Goal: Transaction & Acquisition: Purchase product/service

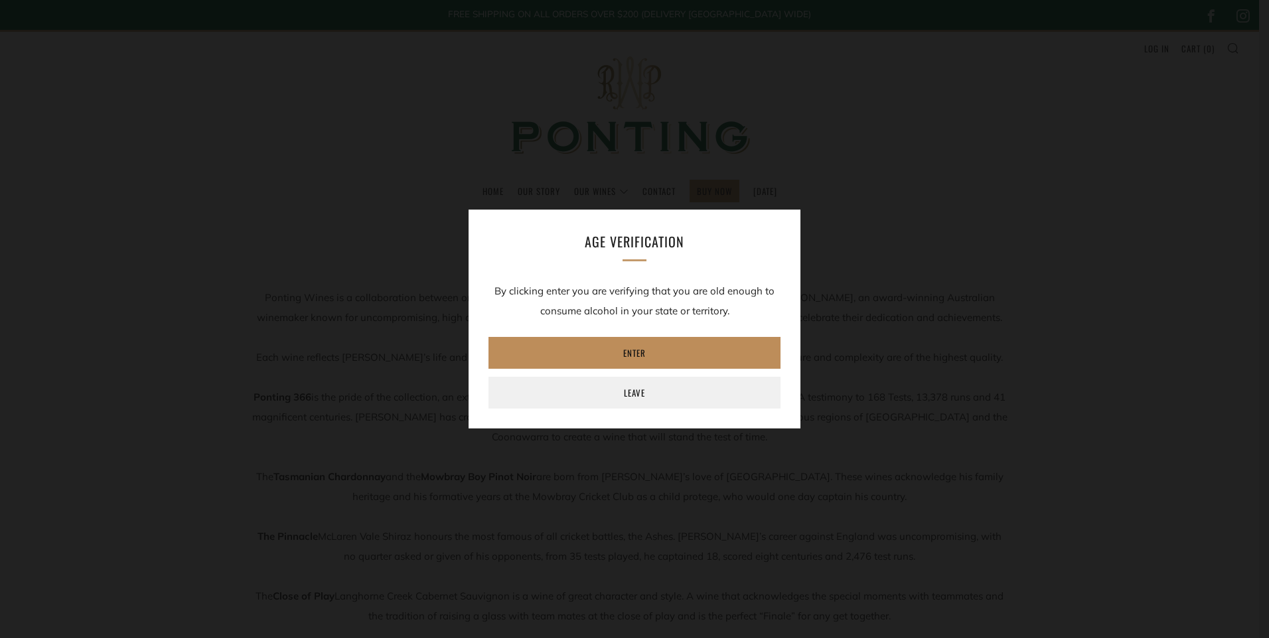
click at [652, 354] on link "Enter" at bounding box center [634, 353] width 292 height 32
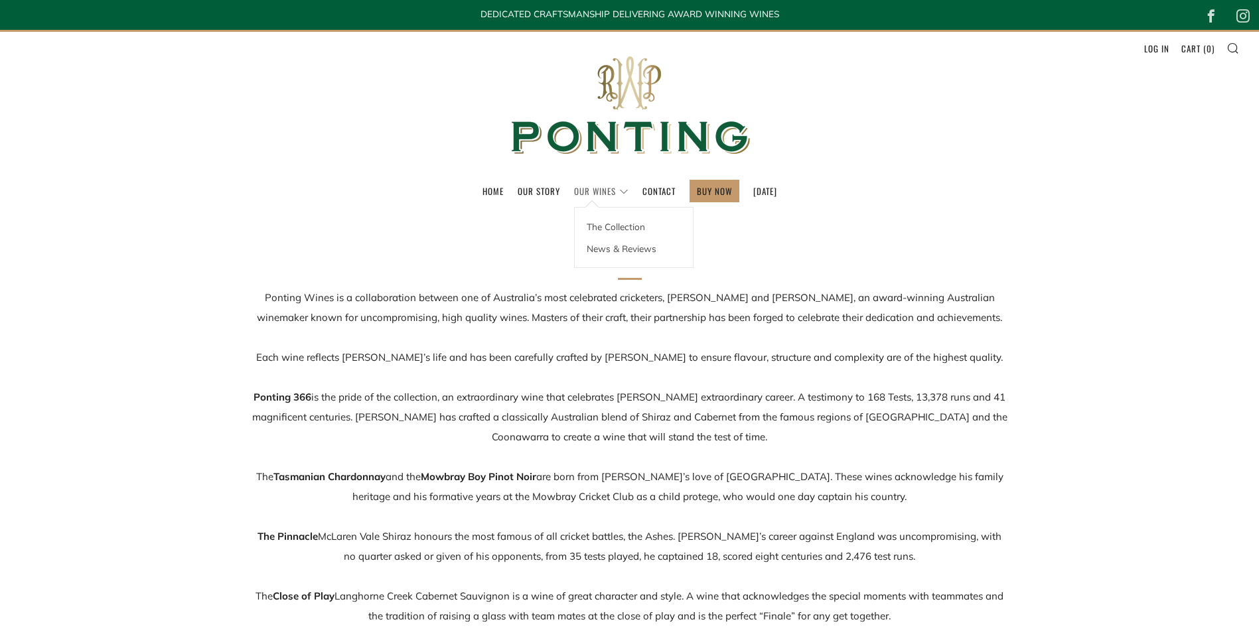
click at [581, 184] on link "Our Wines" at bounding box center [601, 191] width 54 height 21
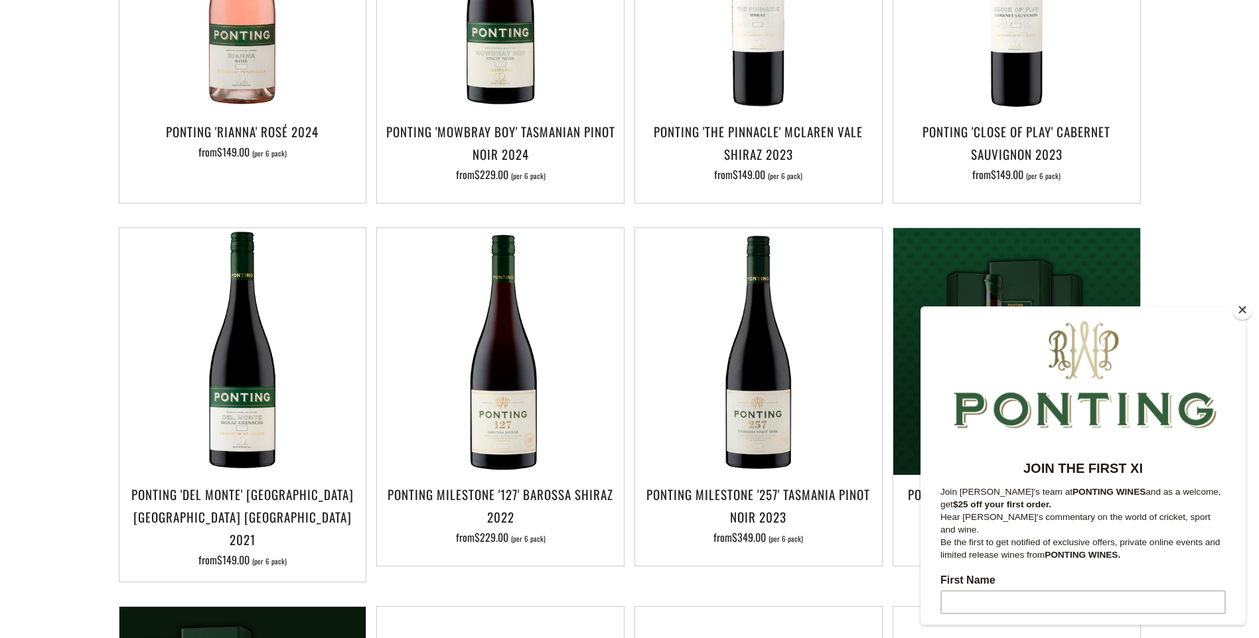
scroll to position [929, 0]
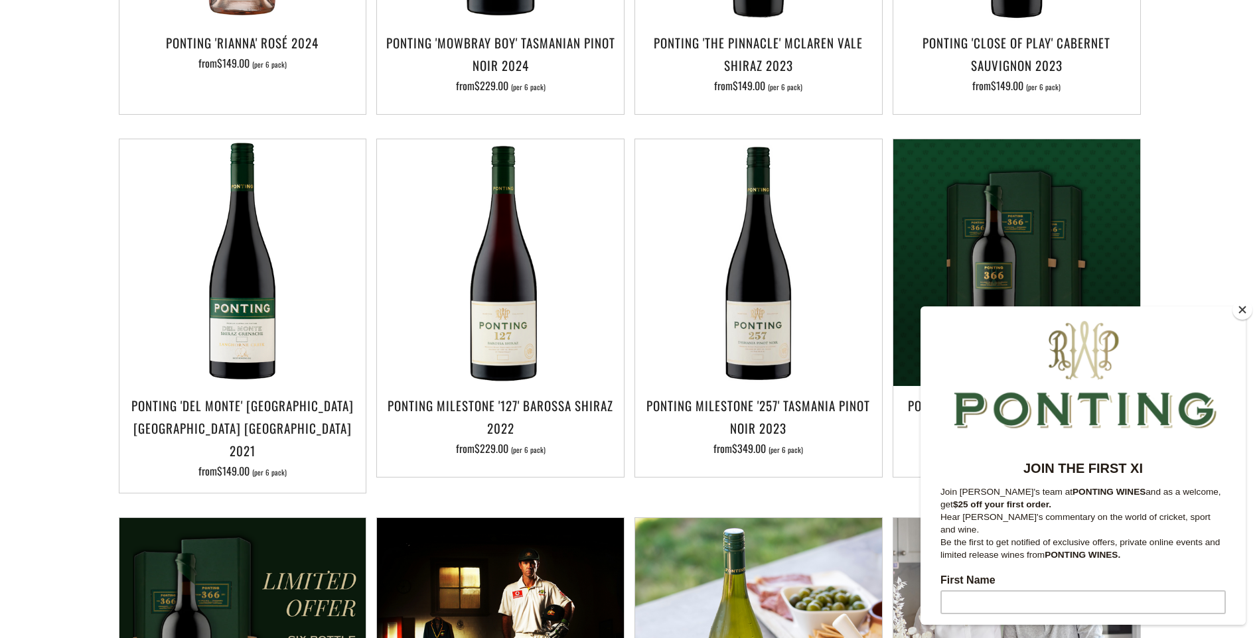
click at [1243, 307] on button "Close" at bounding box center [1242, 310] width 20 height 20
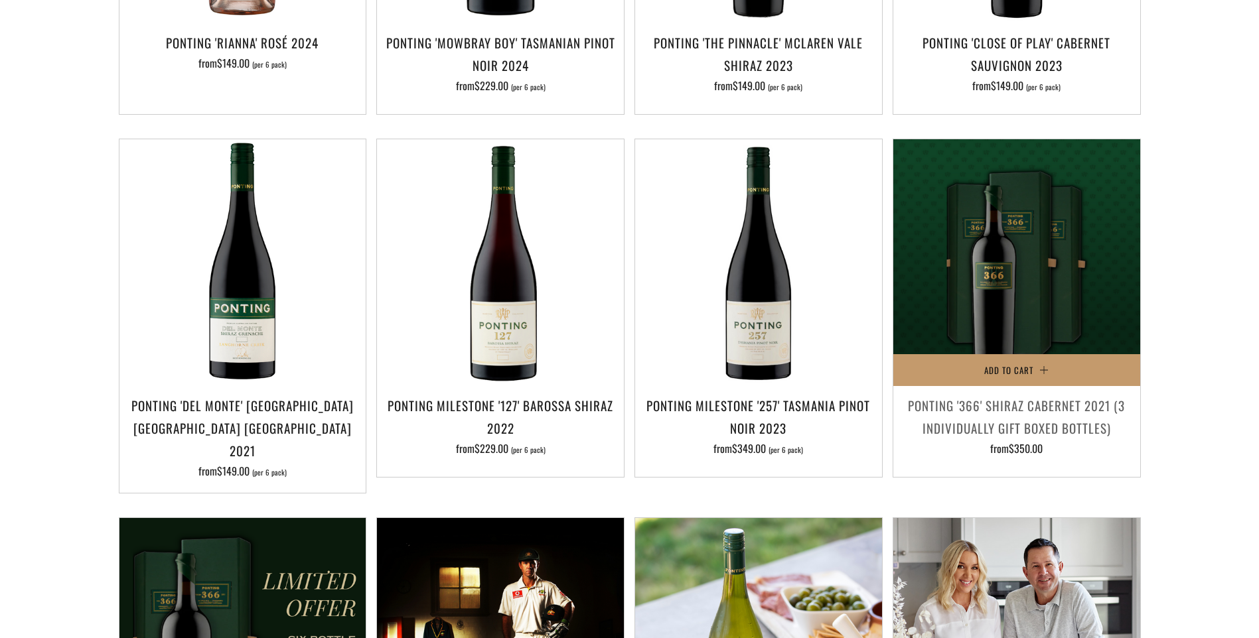
click at [1020, 399] on h3 "Ponting '366' Shiraz Cabernet 2021 (3 individually gift boxed bottles)" at bounding box center [1017, 416] width 234 height 45
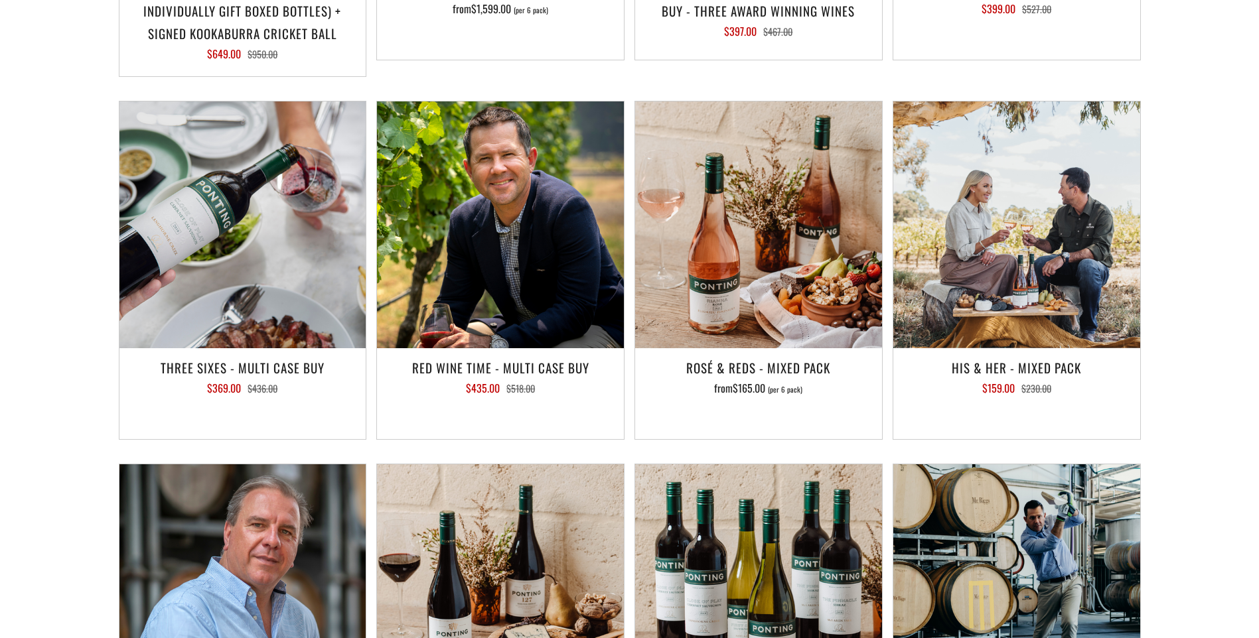
scroll to position [1991, 0]
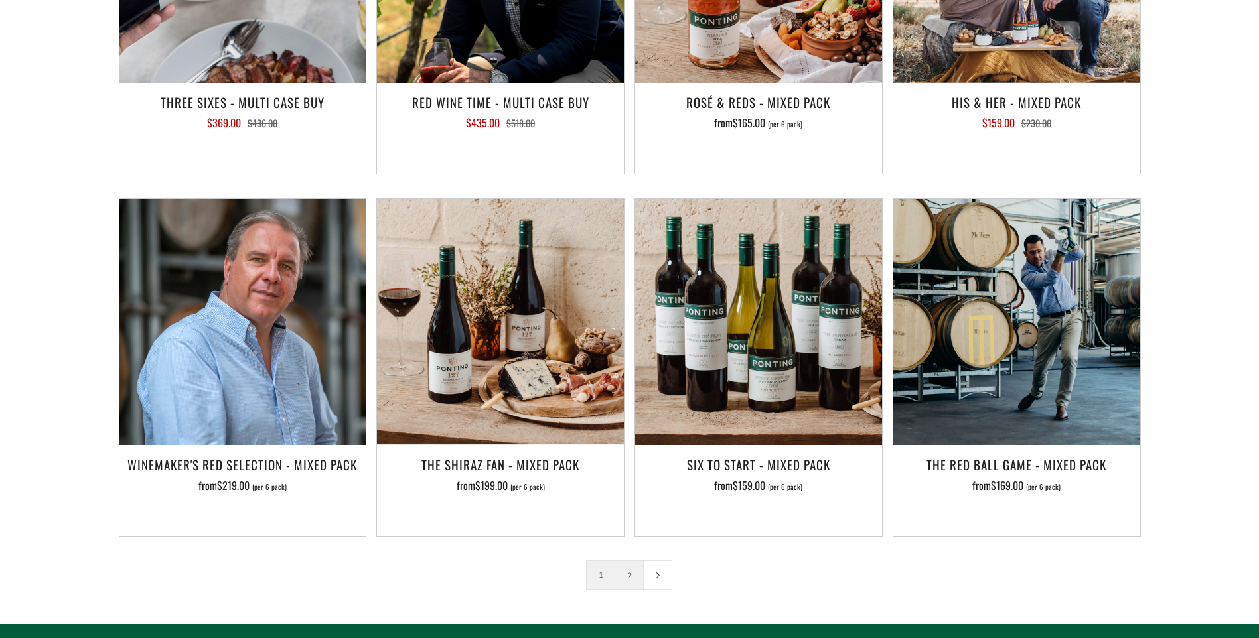
click at [628, 561] on link "2" at bounding box center [629, 575] width 28 height 28
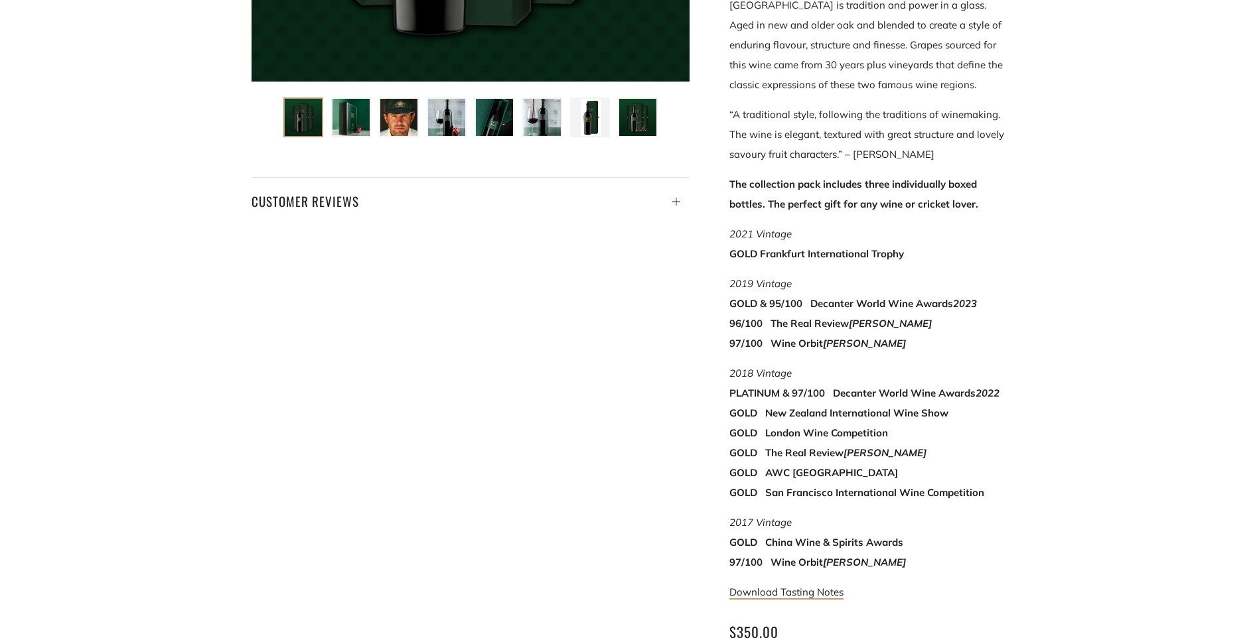
scroll to position [664, 0]
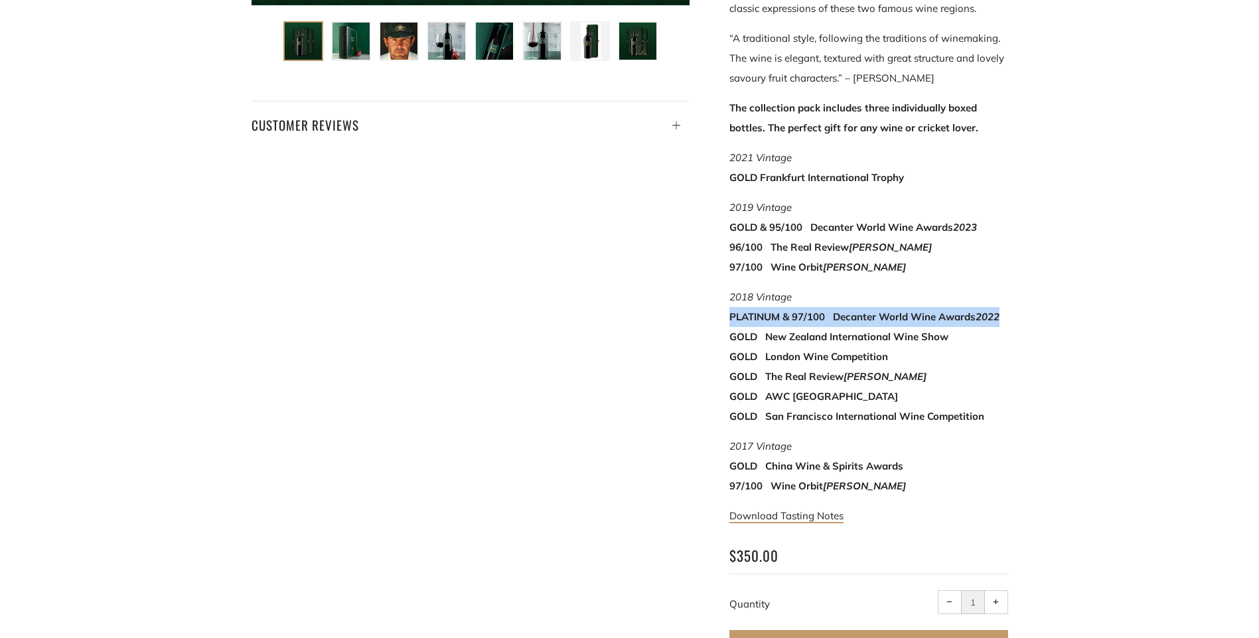
drag, startPoint x: 729, startPoint y: 279, endPoint x: 1007, endPoint y: 280, distance: 277.4
click at [1007, 287] on p "2018 Vintage PLATINUM & 97/100 Decanter World Wine Awards 2022 GOLD New Zealand…" at bounding box center [868, 356] width 279 height 139
drag, startPoint x: 1007, startPoint y: 280, endPoint x: 979, endPoint y: 325, distance: 52.7
click at [1009, 310] on div "Ponting '366' Shiraz Cabernet 2021 (3 individually gift boxed bottles) “As the …" at bounding box center [630, 122] width 796 height 1111
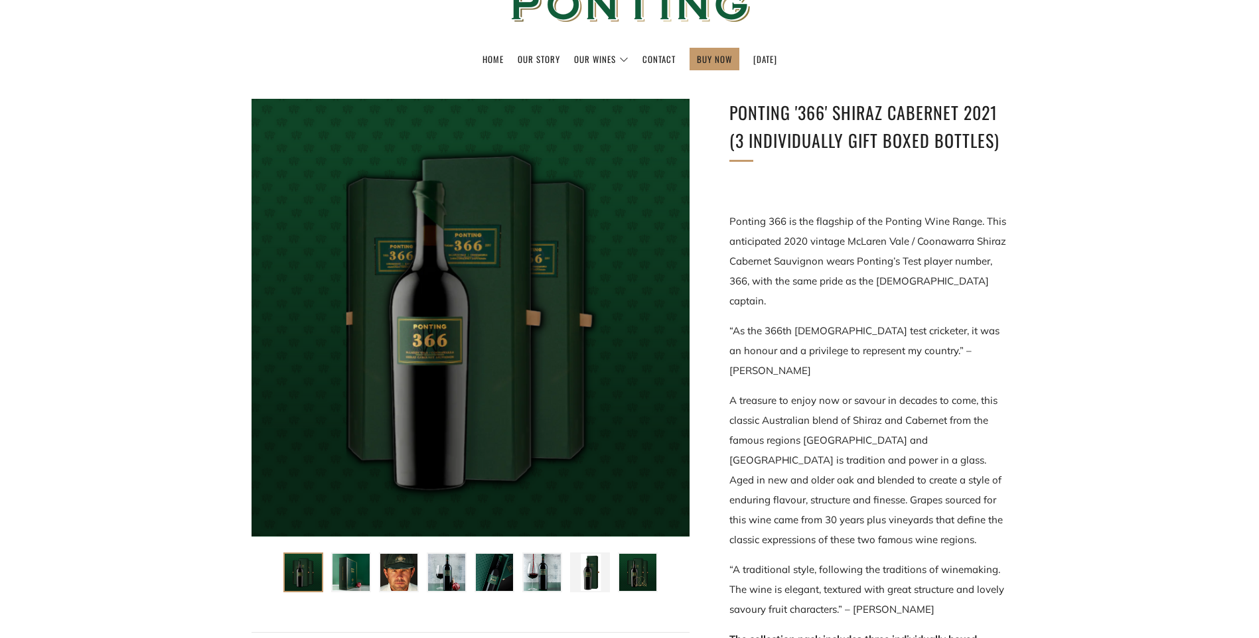
scroll to position [0, 0]
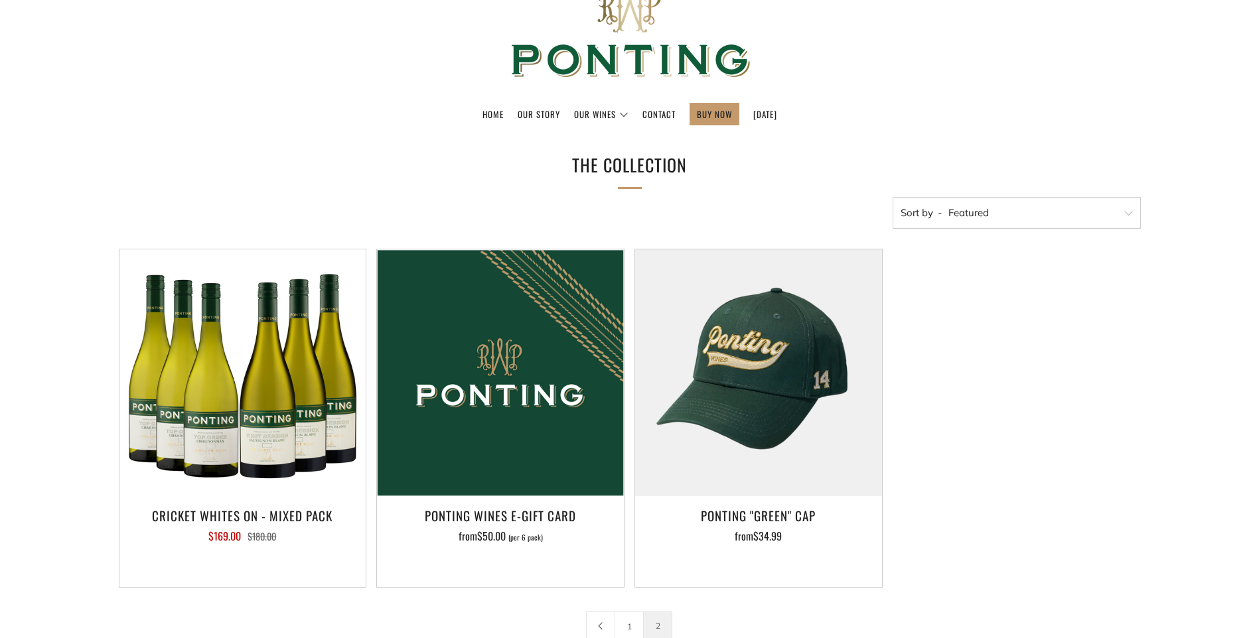
scroll to position [199, 0]
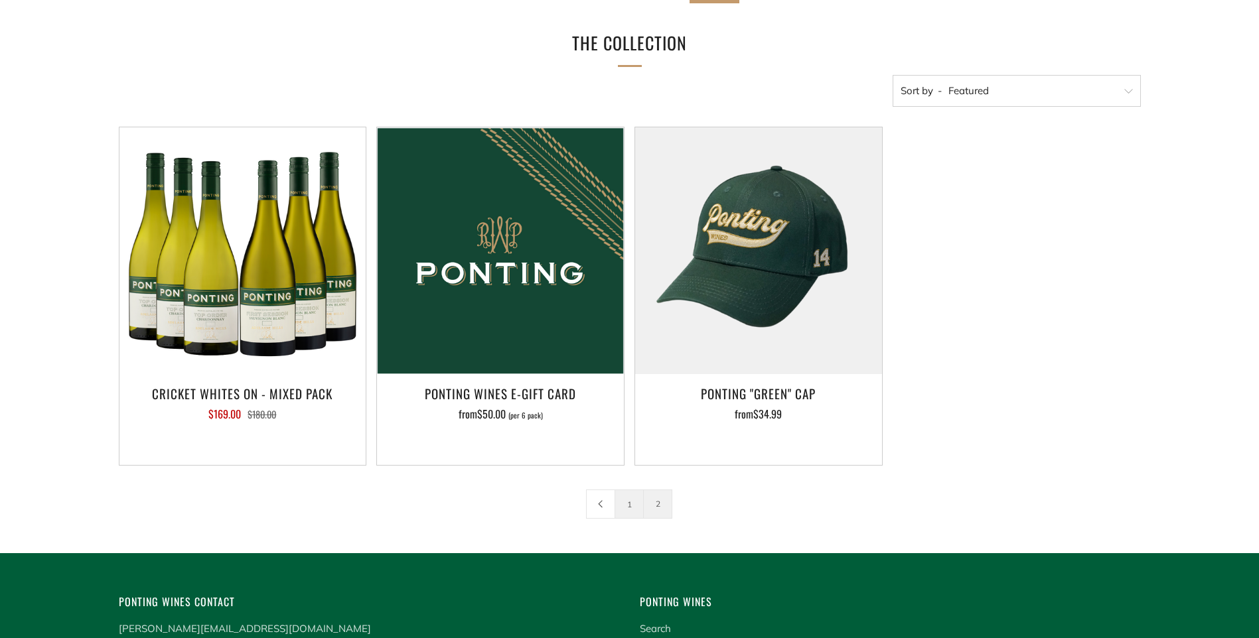
click at [629, 504] on link "1" at bounding box center [629, 504] width 28 height 28
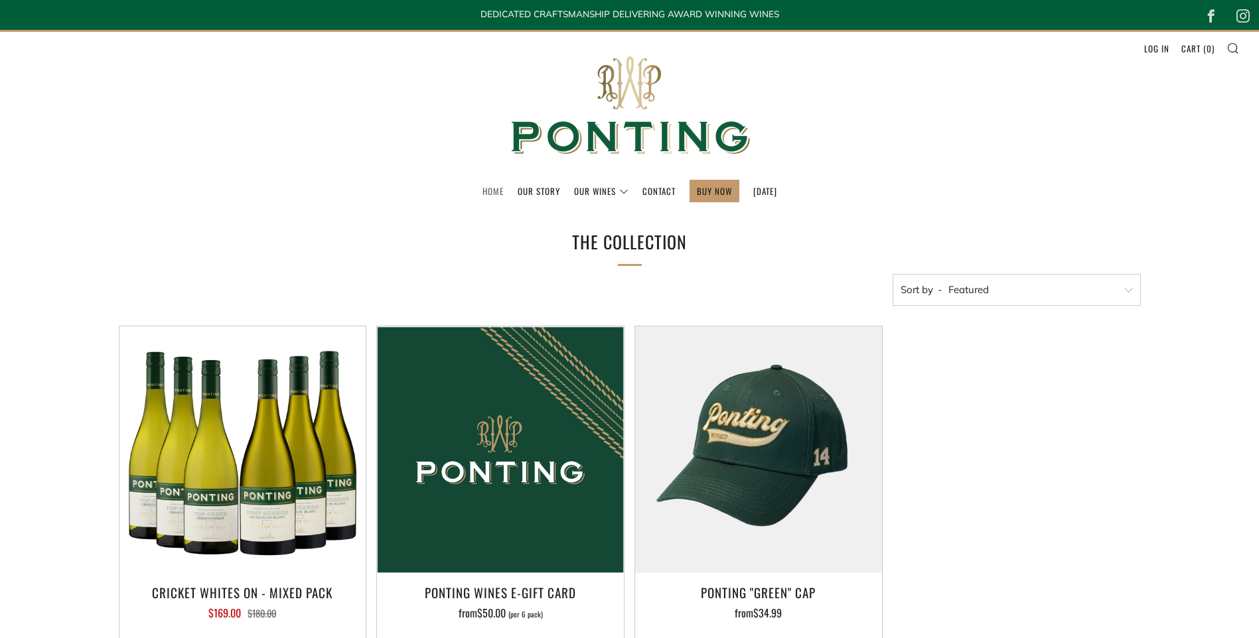
click at [482, 196] on link "Home" at bounding box center [492, 191] width 21 height 21
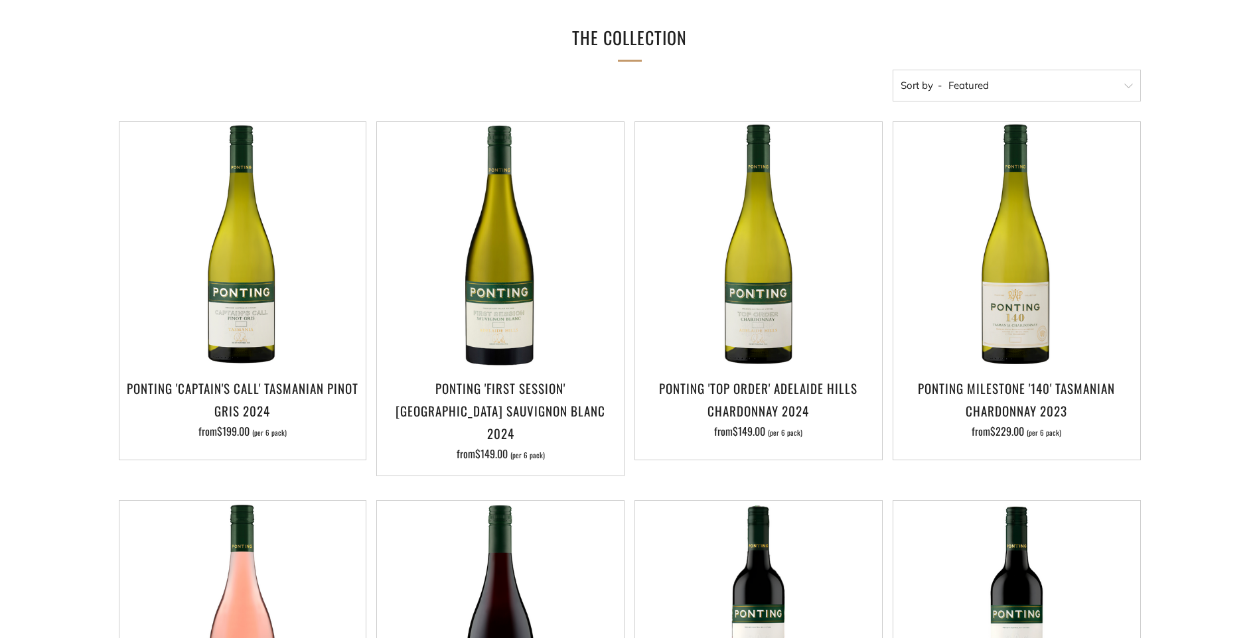
scroll to position [133, 0]
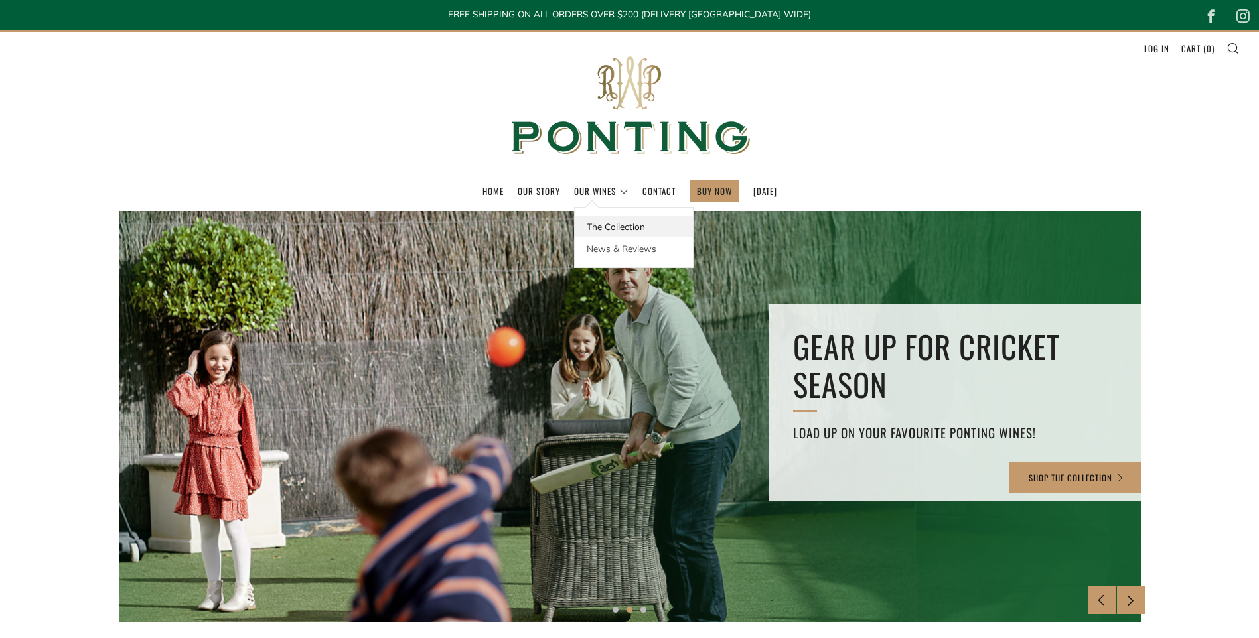
click at [597, 229] on link "The Collection" at bounding box center [634, 227] width 118 height 22
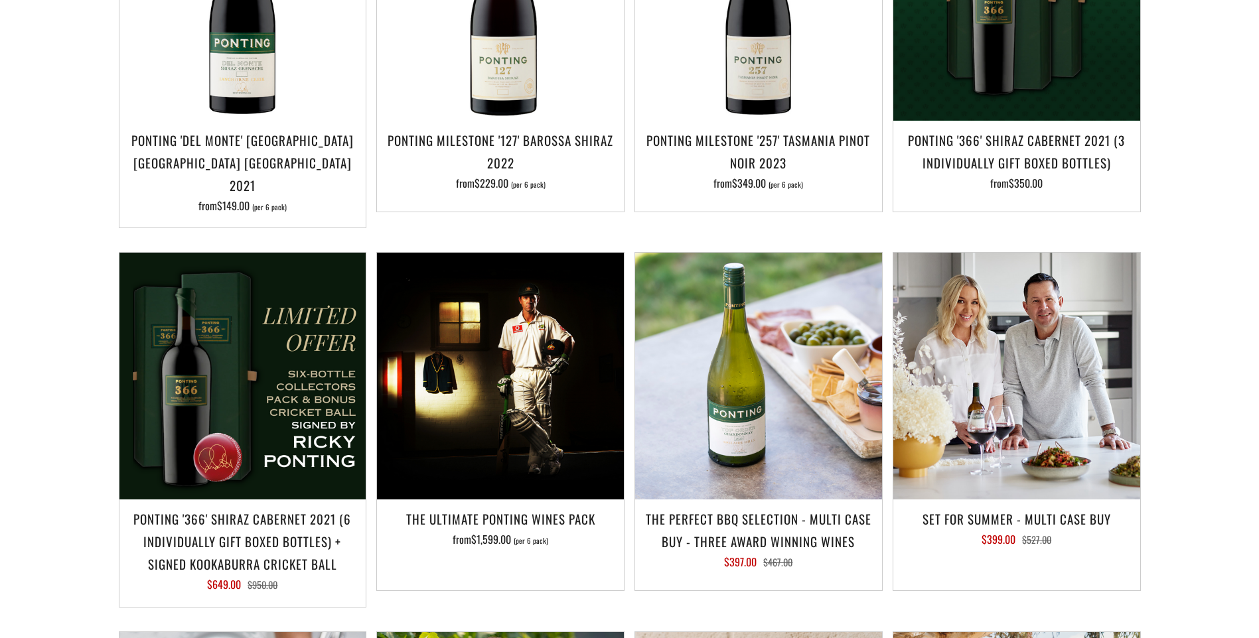
scroll to position [1526, 0]
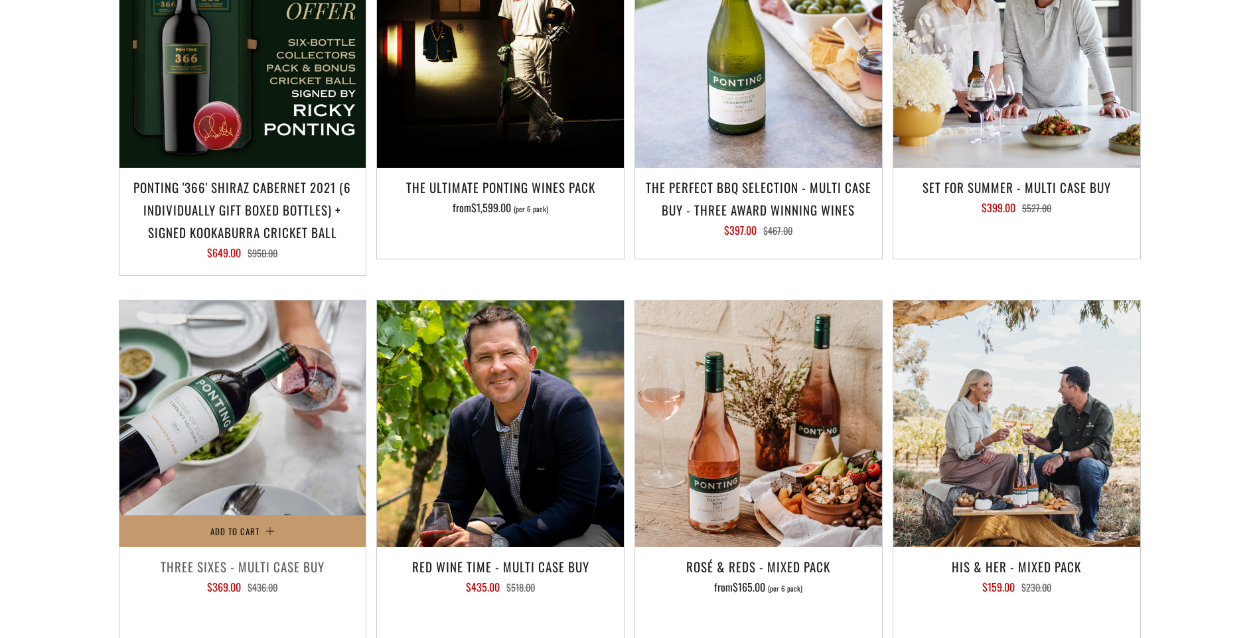
click at [252, 555] on h3 "Three Sixes - Multi Case Buy" at bounding box center [243, 566] width 234 height 23
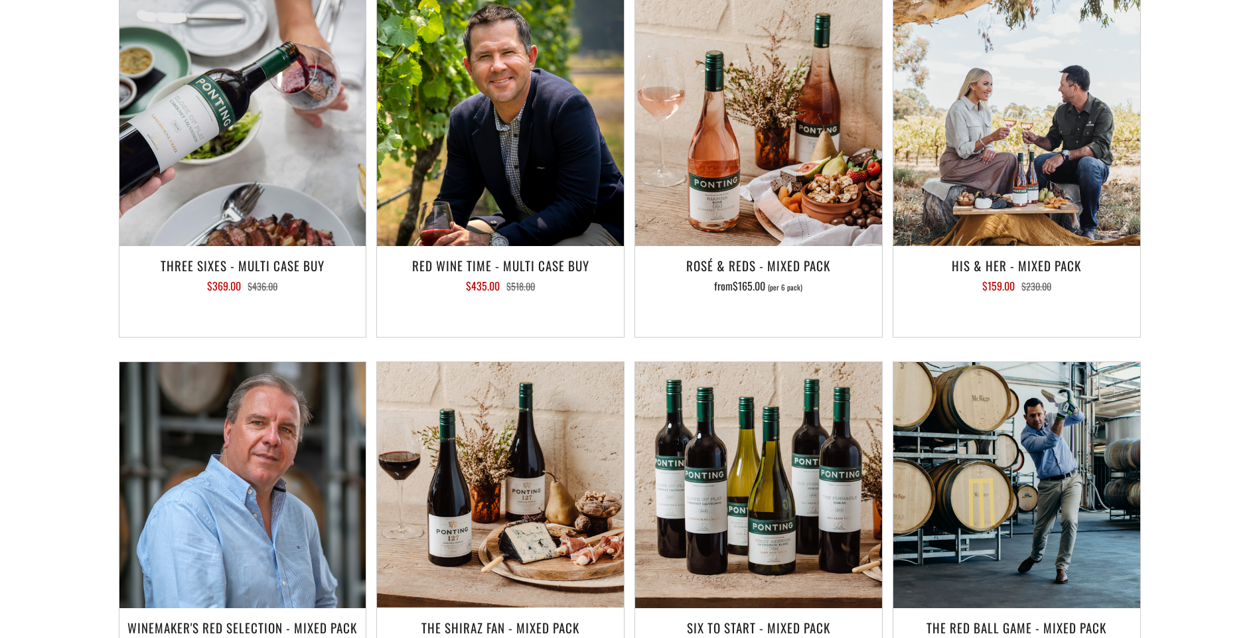
scroll to position [1792, 0]
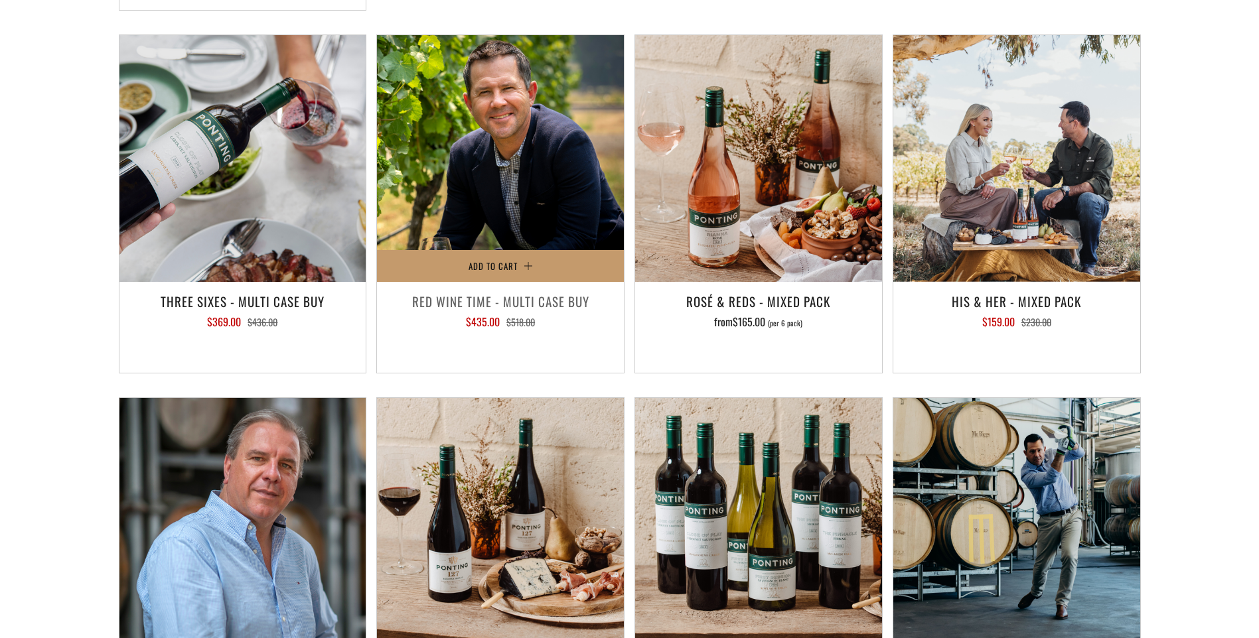
click at [507, 290] on h3 "Red Wine Time - Multi Case Buy" at bounding box center [501, 301] width 234 height 23
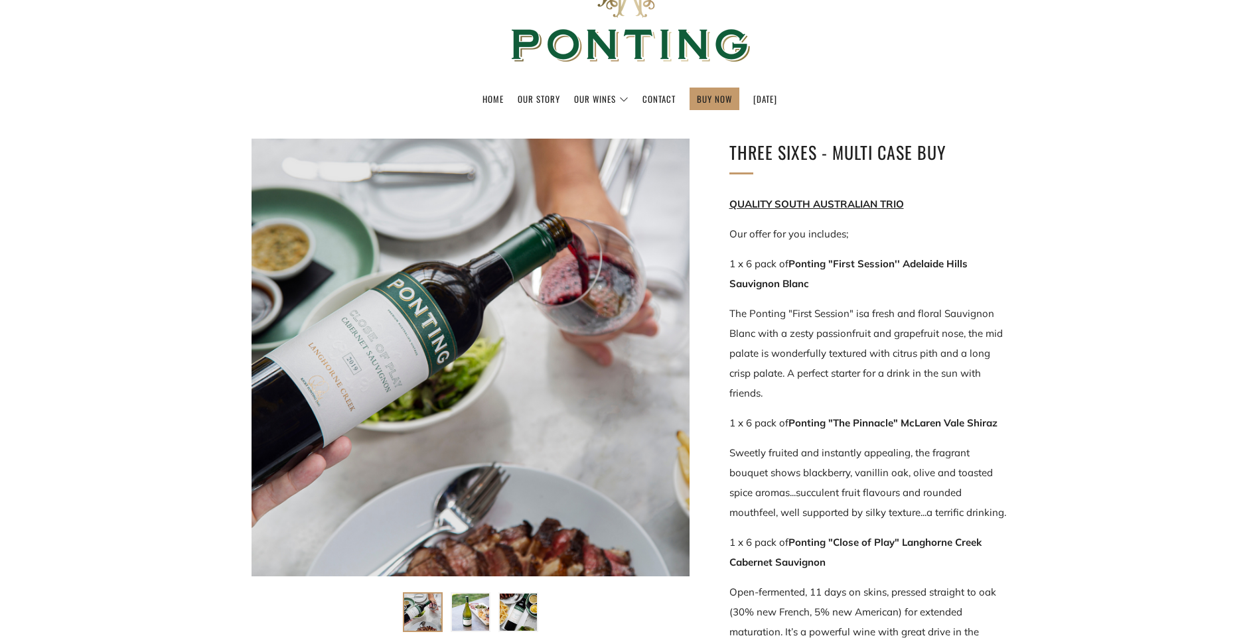
scroll to position [199, 0]
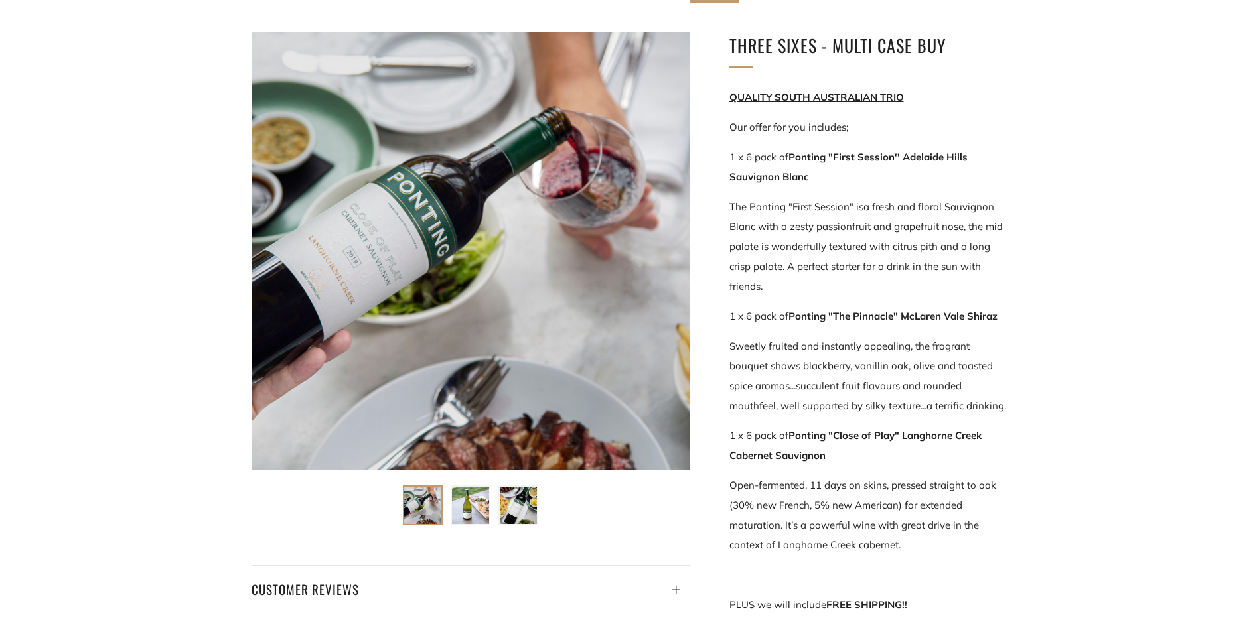
drag, startPoint x: 725, startPoint y: 158, endPoint x: 813, endPoint y: 178, distance: 90.5
click at [813, 178] on div "Three Sixes - Multi Case Buy QUALITY SOUTH AUSTRALIAN TRIO Our offer for you in…" at bounding box center [848, 414] width 319 height 764
drag, startPoint x: 813, startPoint y: 178, endPoint x: 795, endPoint y: 200, distance: 28.3
click at [795, 200] on p "The Ponting "First Session" is a fresh and floral Sauvignon Blanc with a zesty …" at bounding box center [868, 247] width 279 height 100
drag, startPoint x: 826, startPoint y: 457, endPoint x: 718, endPoint y: 432, distance: 110.9
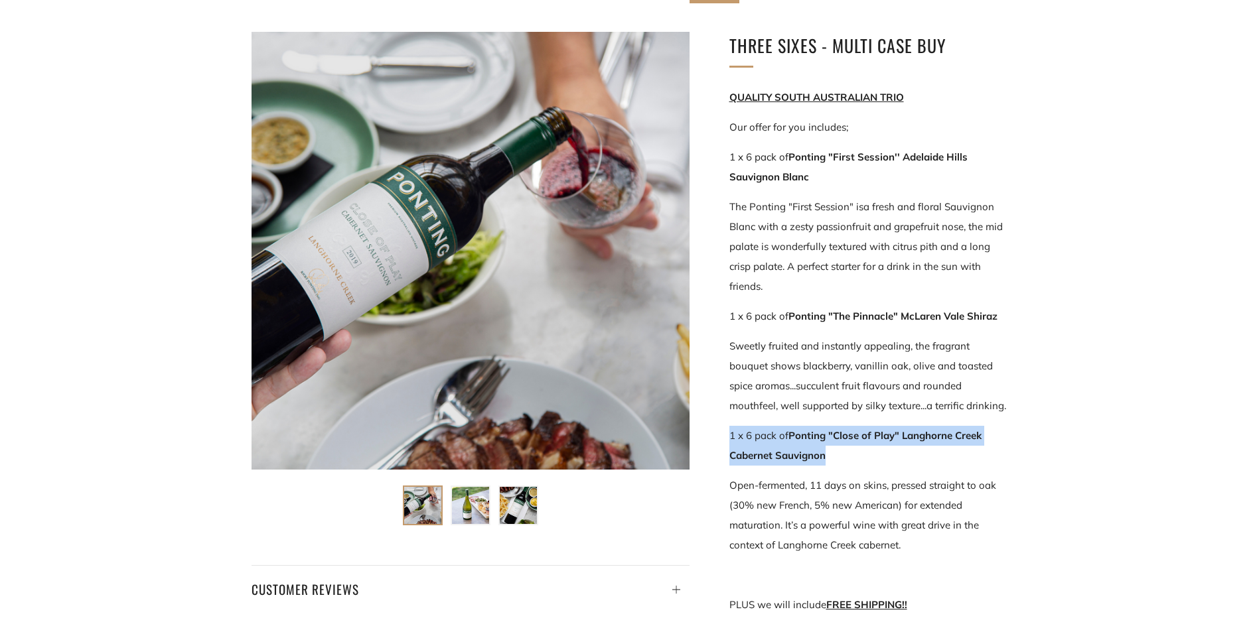
click at [718, 432] on div "Three Sixes - Multi Case Buy QUALITY SOUTH AUSTRALIAN TRIO Our offer for you in…" at bounding box center [848, 414] width 319 height 764
drag, startPoint x: 718, startPoint y: 432, endPoint x: 718, endPoint y: 477, distance: 45.1
click at [718, 477] on div "Three Sixes - Multi Case Buy QUALITY SOUTH AUSTRALIAN TRIO Our offer for you in…" at bounding box center [848, 414] width 319 height 764
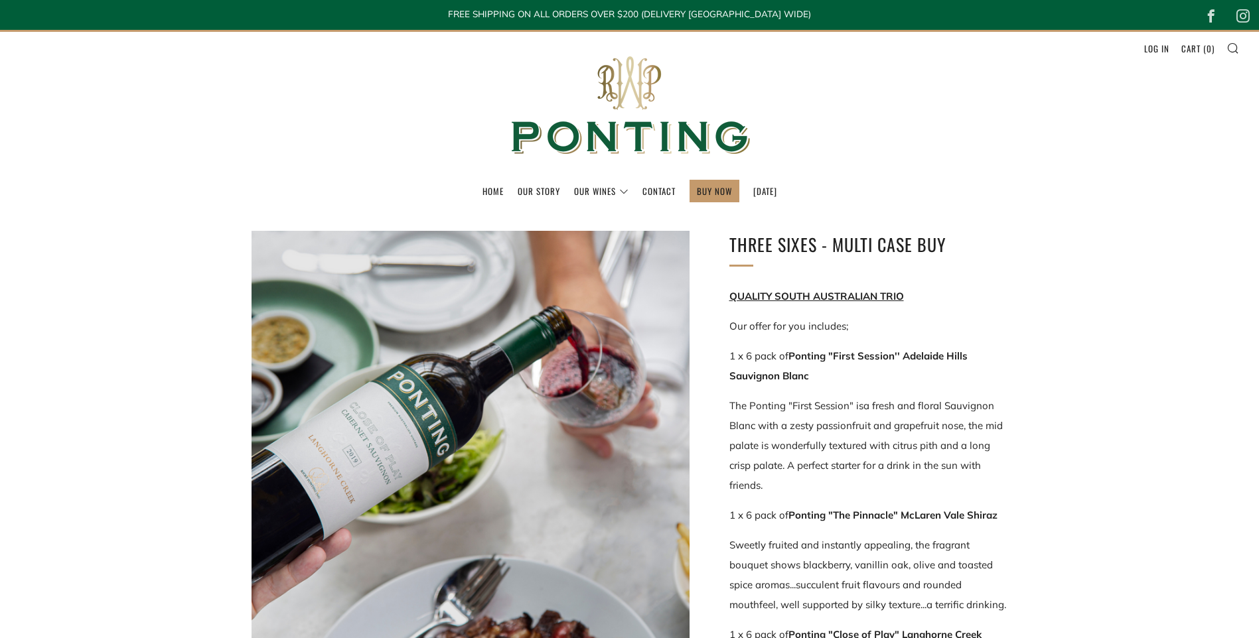
scroll to position [398, 0]
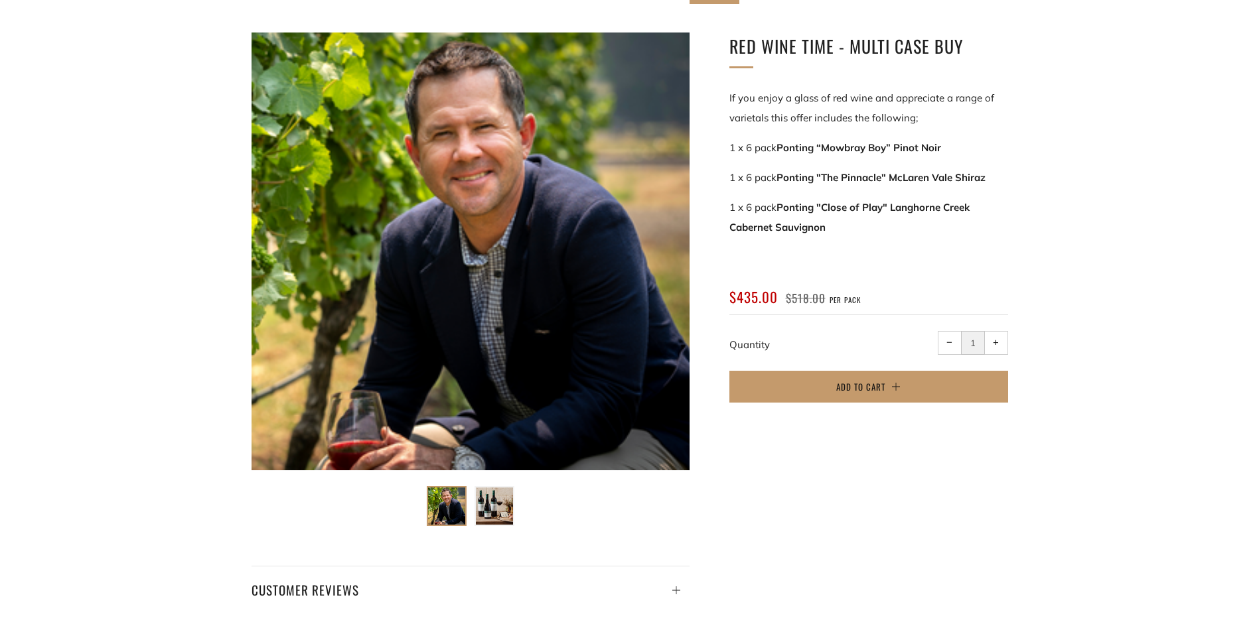
scroll to position [199, 0]
drag, startPoint x: 830, startPoint y: 225, endPoint x: 709, endPoint y: 136, distance: 150.5
click at [709, 136] on div "Red Wine Time - Multi Case Buy If you enjoy a glass of red wine and appreciate …" at bounding box center [848, 225] width 319 height 386
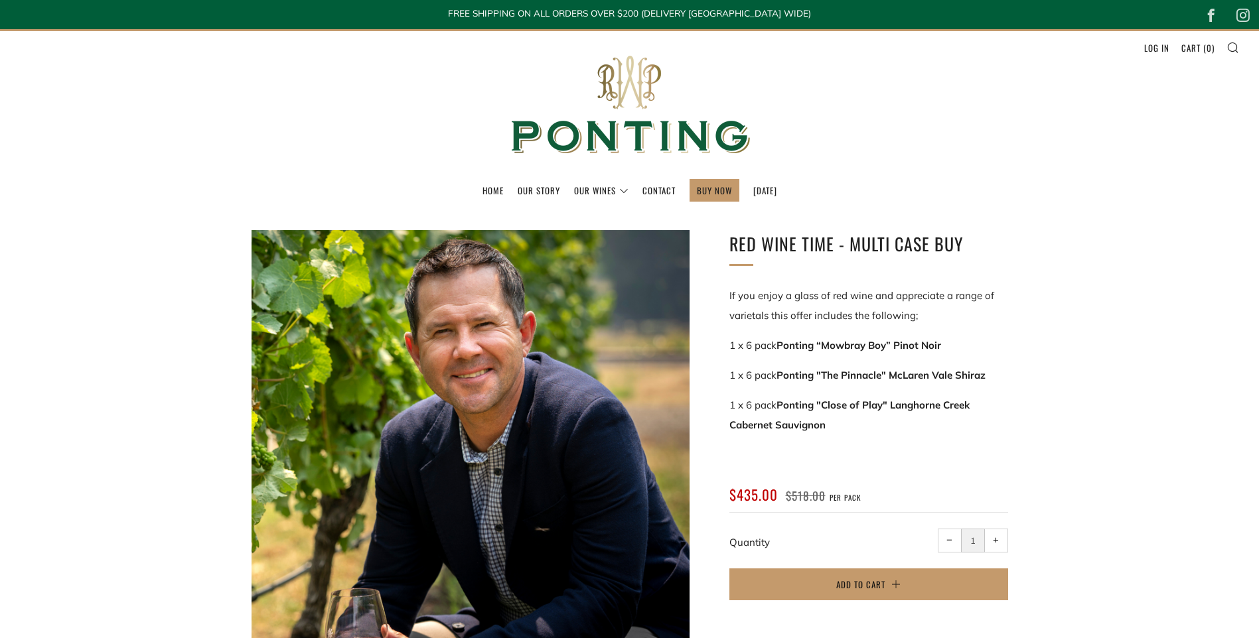
scroll to position [0, 0]
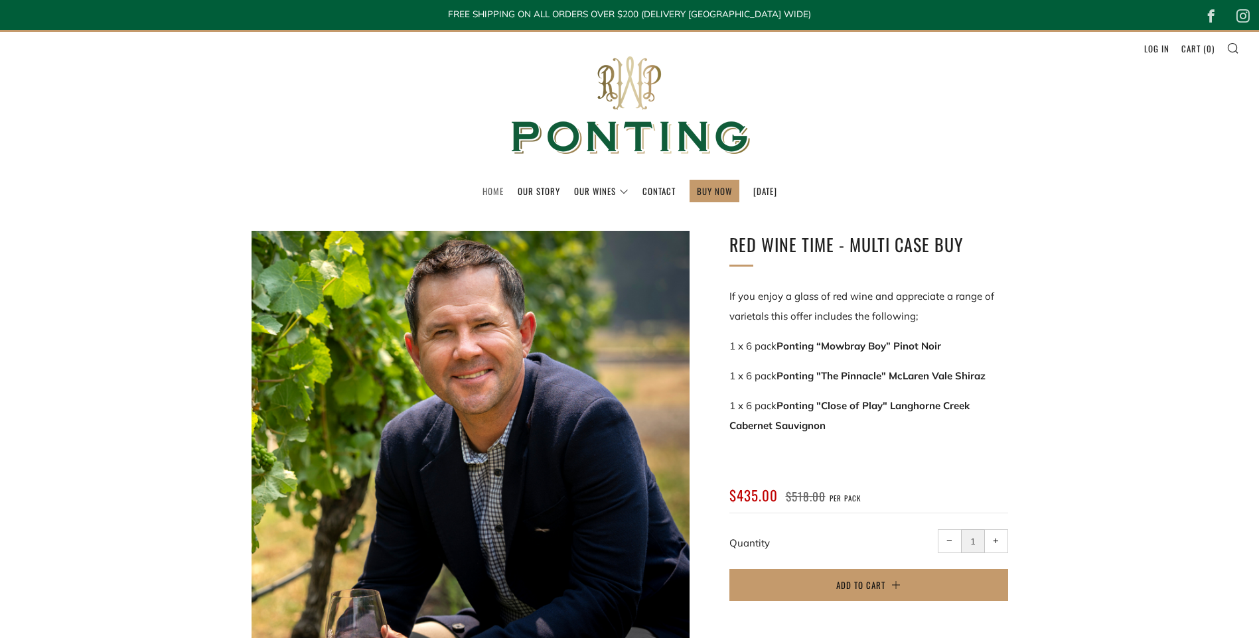
click at [486, 191] on link "Home" at bounding box center [492, 191] width 21 height 21
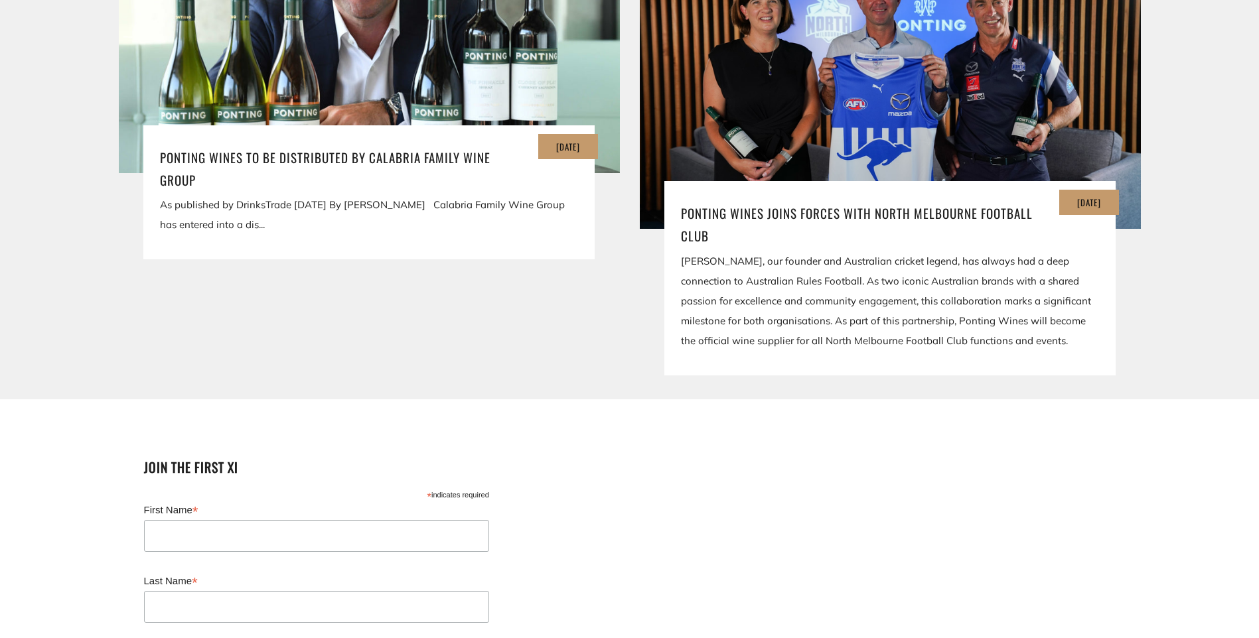
scroll to position [3185, 0]
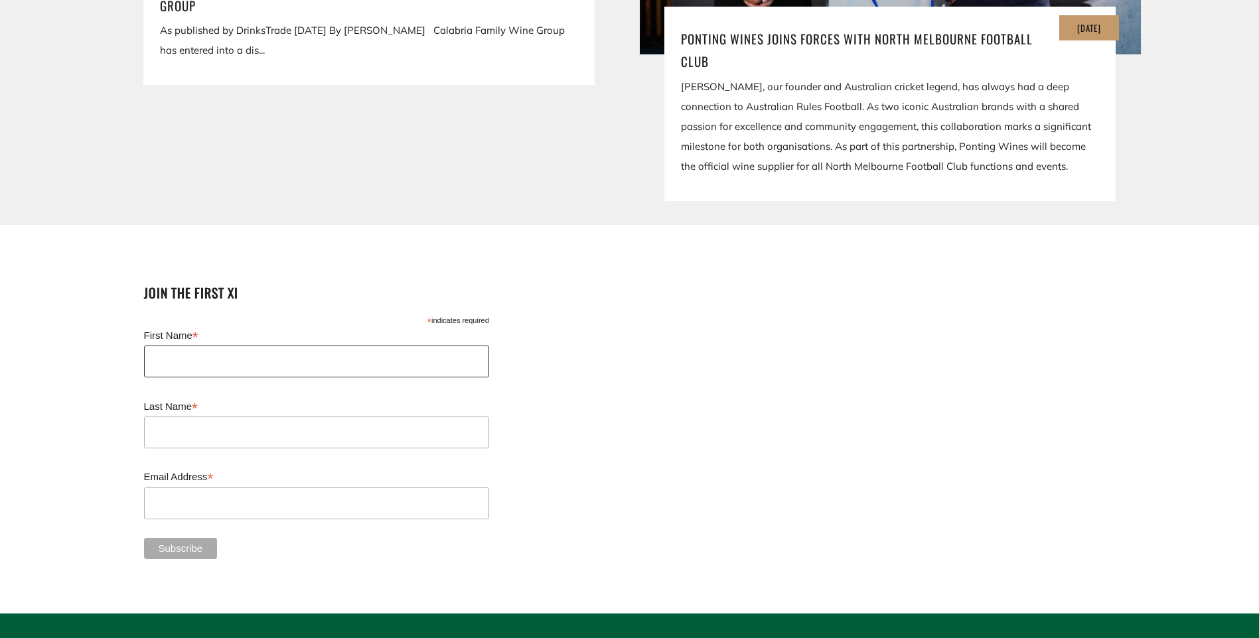
drag, startPoint x: 194, startPoint y: 336, endPoint x: 201, endPoint y: 333, distance: 7.1
click at [194, 346] on input "First Name *" at bounding box center [316, 362] width 345 height 32
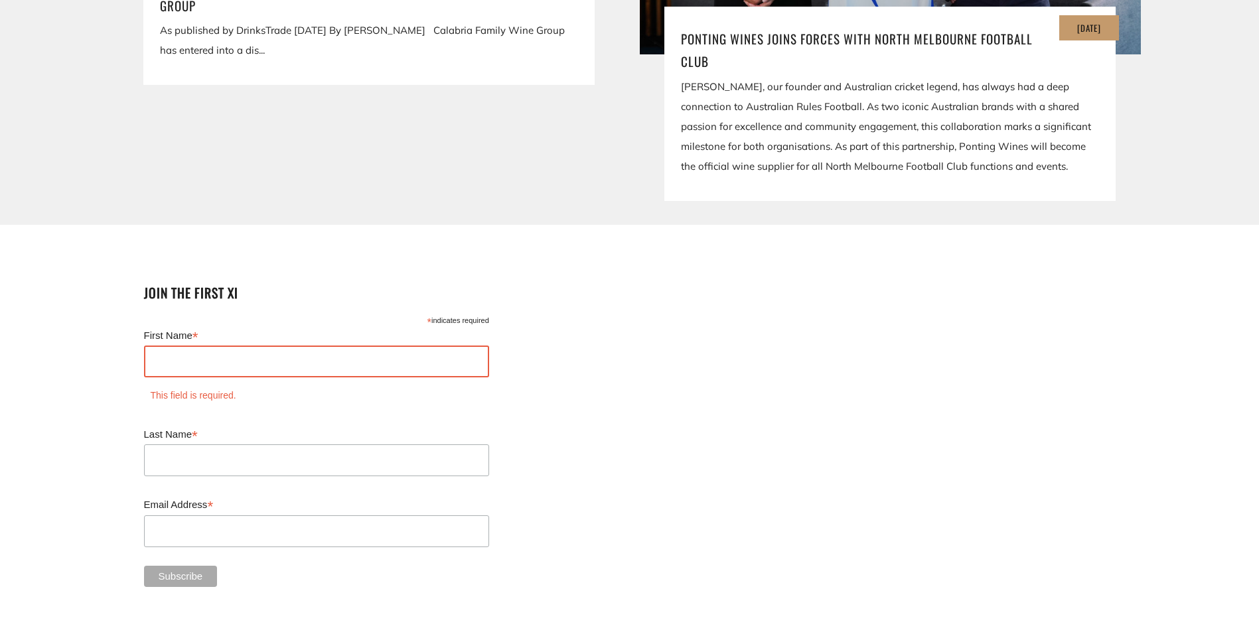
click at [547, 328] on div "Join the first XI * indicates required First Name * This field is required. Las…" at bounding box center [630, 433] width 1022 height 335
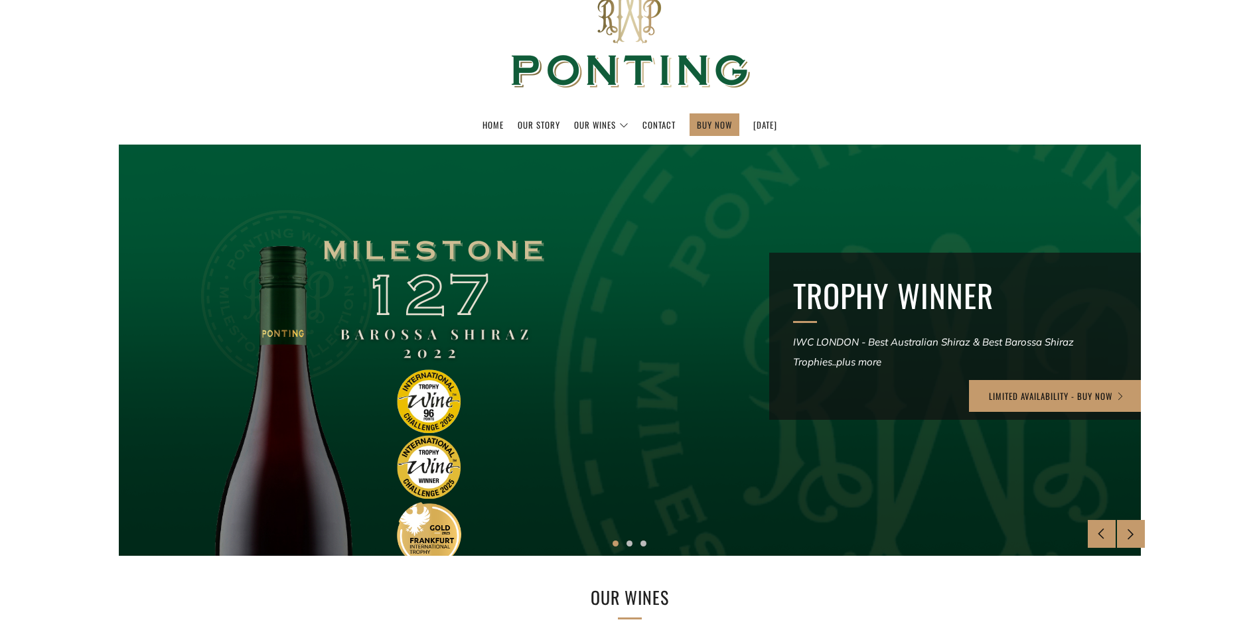
scroll to position [0, 0]
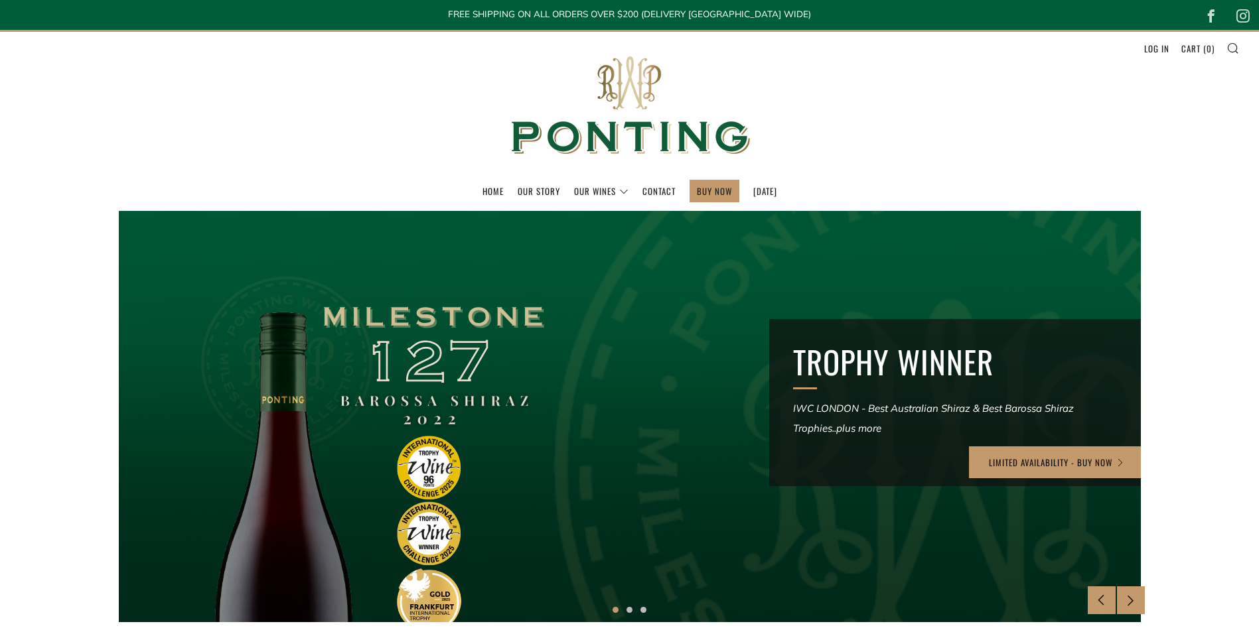
click at [793, 189] on ul "Home Our Story Our Wines The Collection News & Reviews" at bounding box center [629, 191] width 1219 height 23
click at [777, 188] on link "[DATE]" at bounding box center [765, 191] width 24 height 21
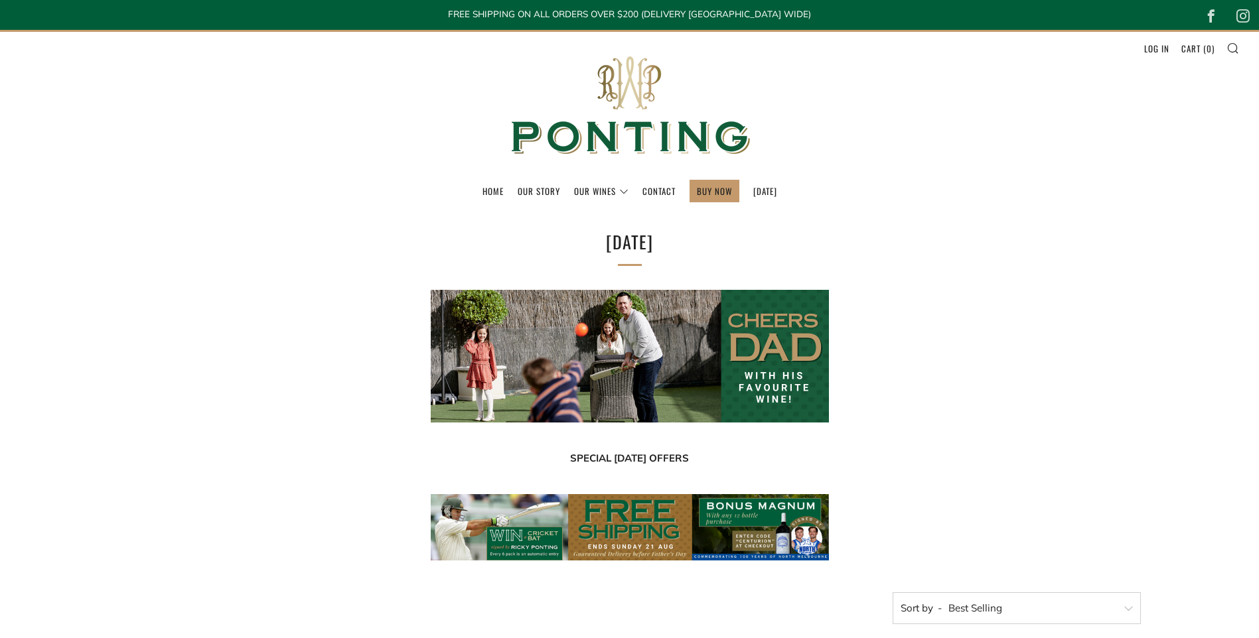
select select "best-selling"
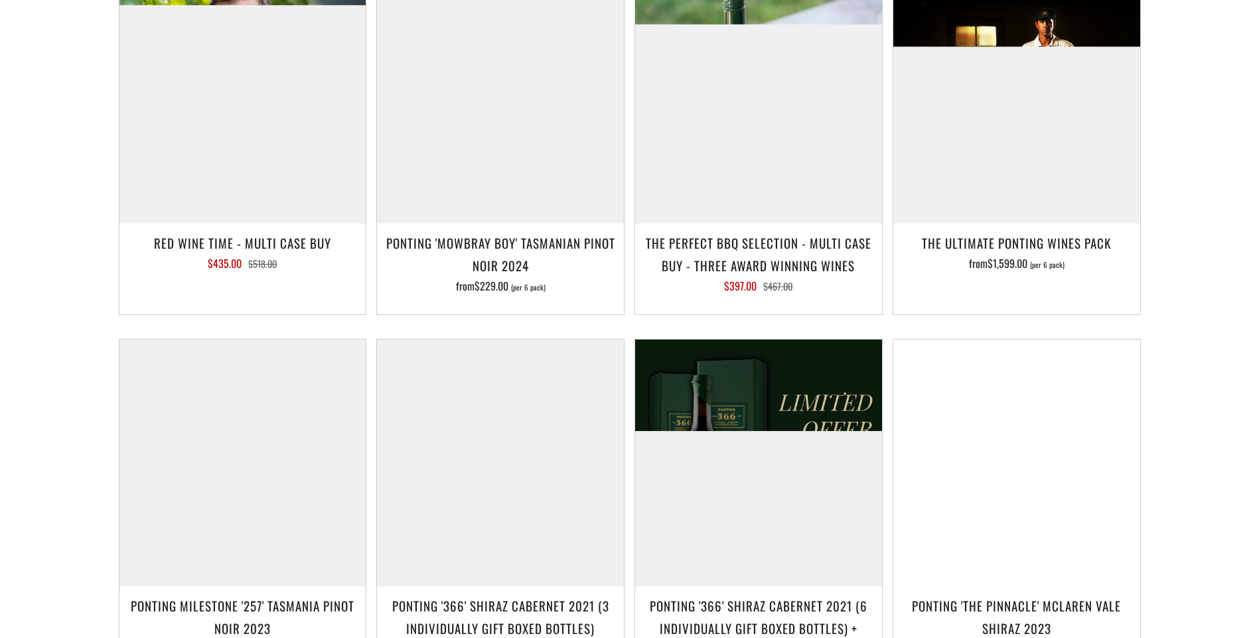
scroll to position [1659, 0]
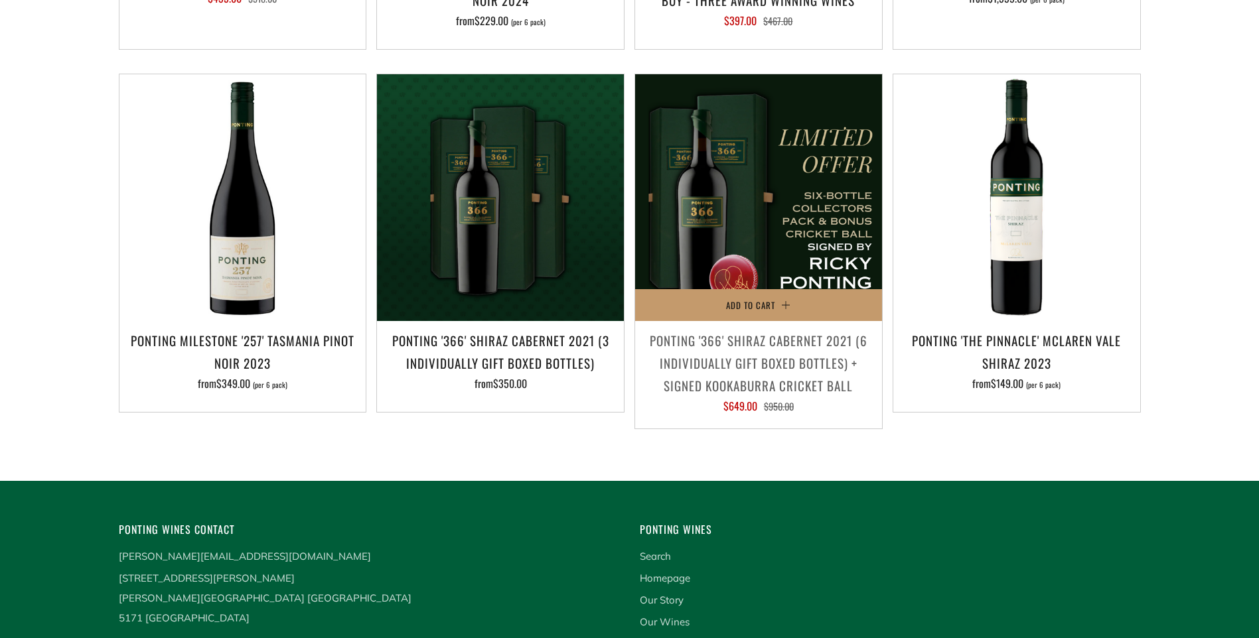
click at [721, 376] on h3 "Ponting '366' Shiraz Cabernet 2021 (6 individually gift boxed bottles) + SIGNED…" at bounding box center [759, 363] width 234 height 68
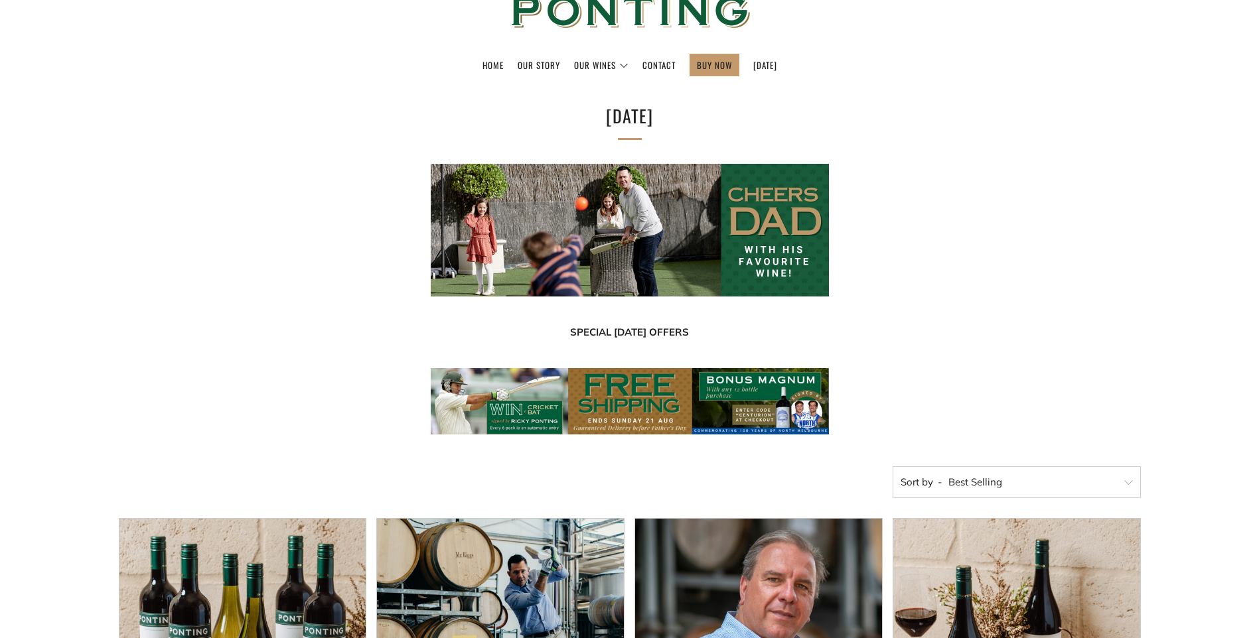
scroll to position [0, 0]
